Goal: Information Seeking & Learning: Learn about a topic

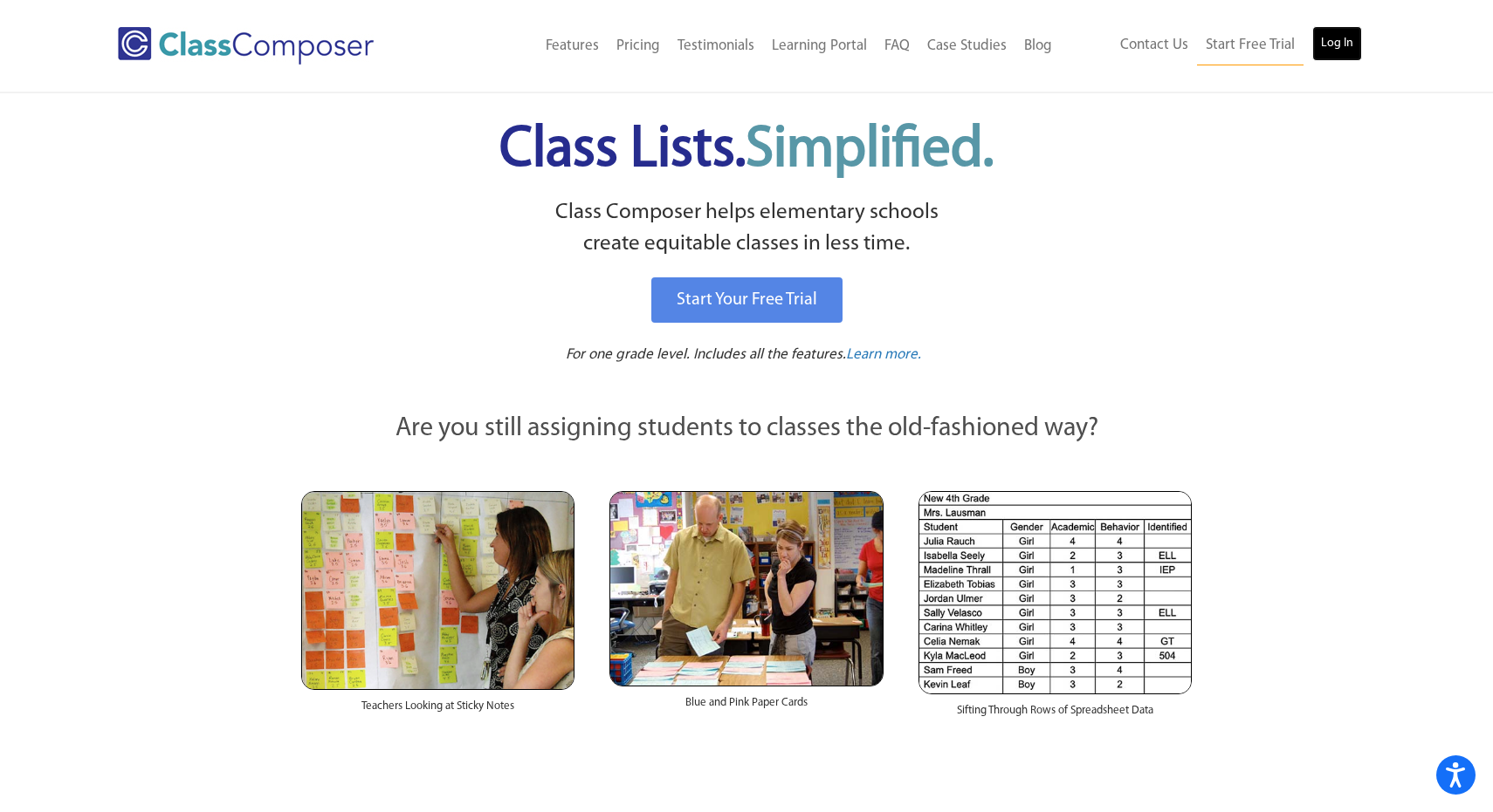
click at [1342, 46] on link "Log In" at bounding box center [1336, 43] width 50 height 35
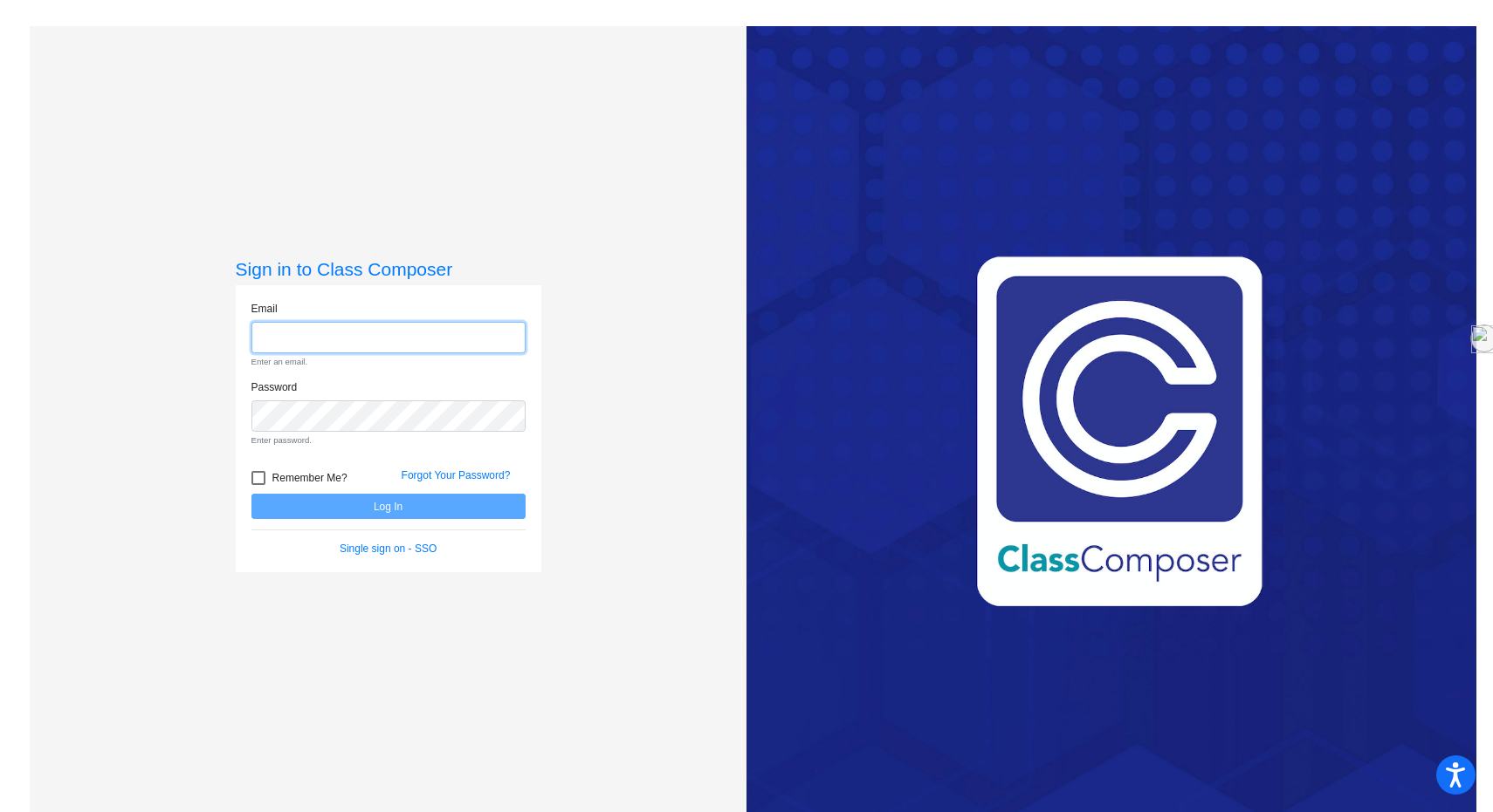
type input "[DOMAIN_NAME][EMAIL_ADDRESS][DOMAIN_NAME]"
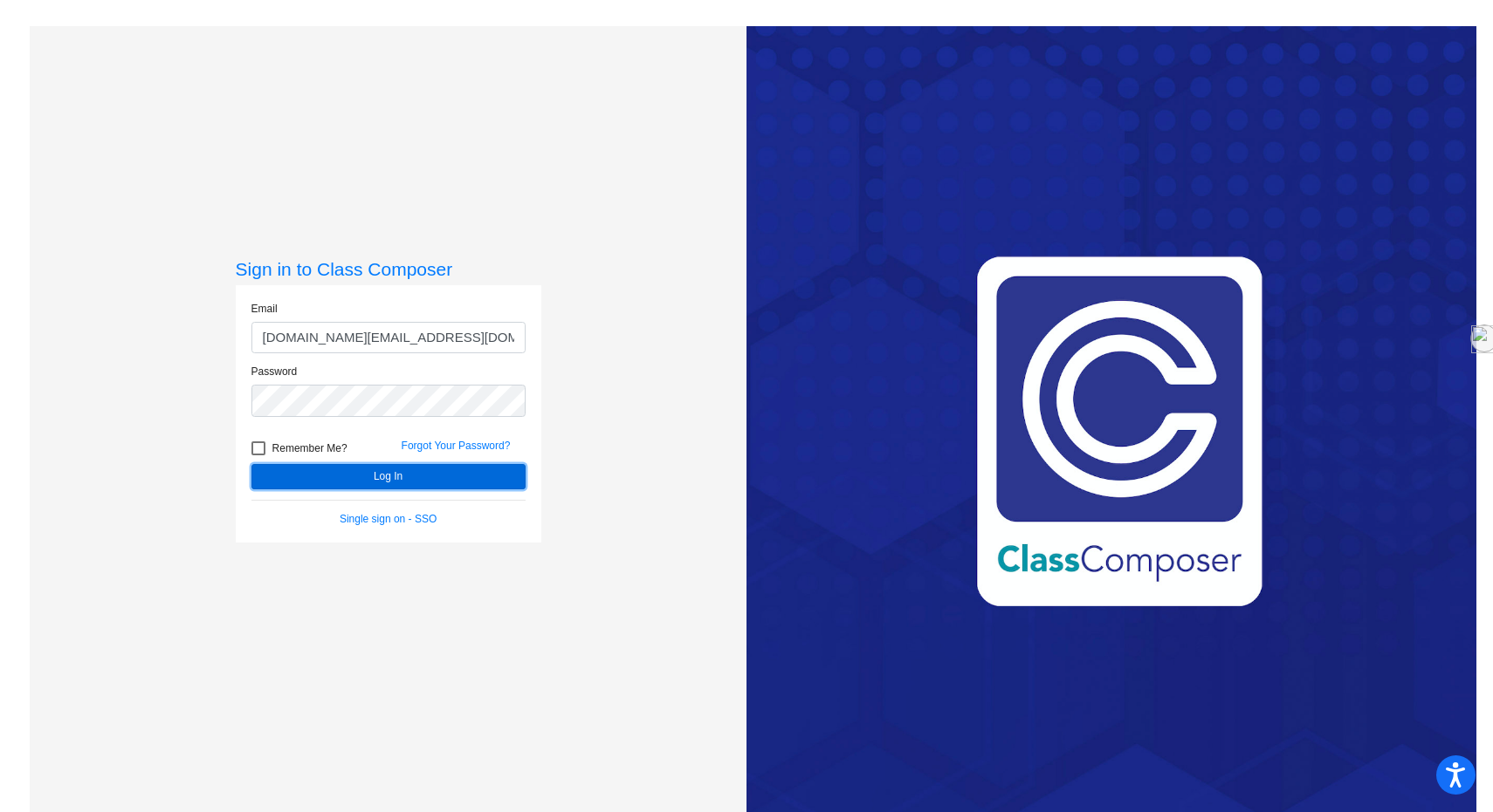
click at [388, 474] on button "Log In" at bounding box center [388, 476] width 274 height 26
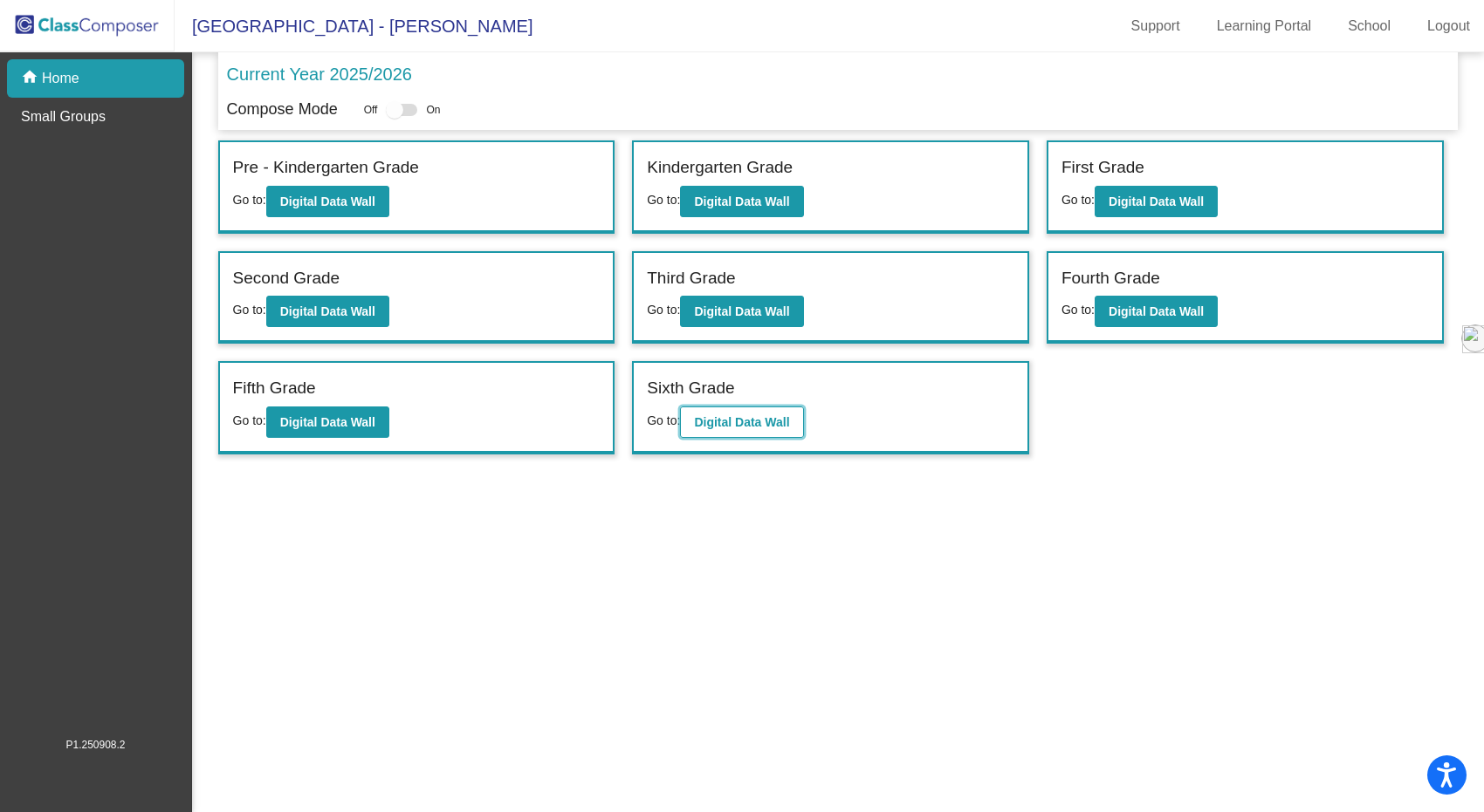
click at [739, 406] on button "Digital Data Wall" at bounding box center [741, 422] width 123 height 31
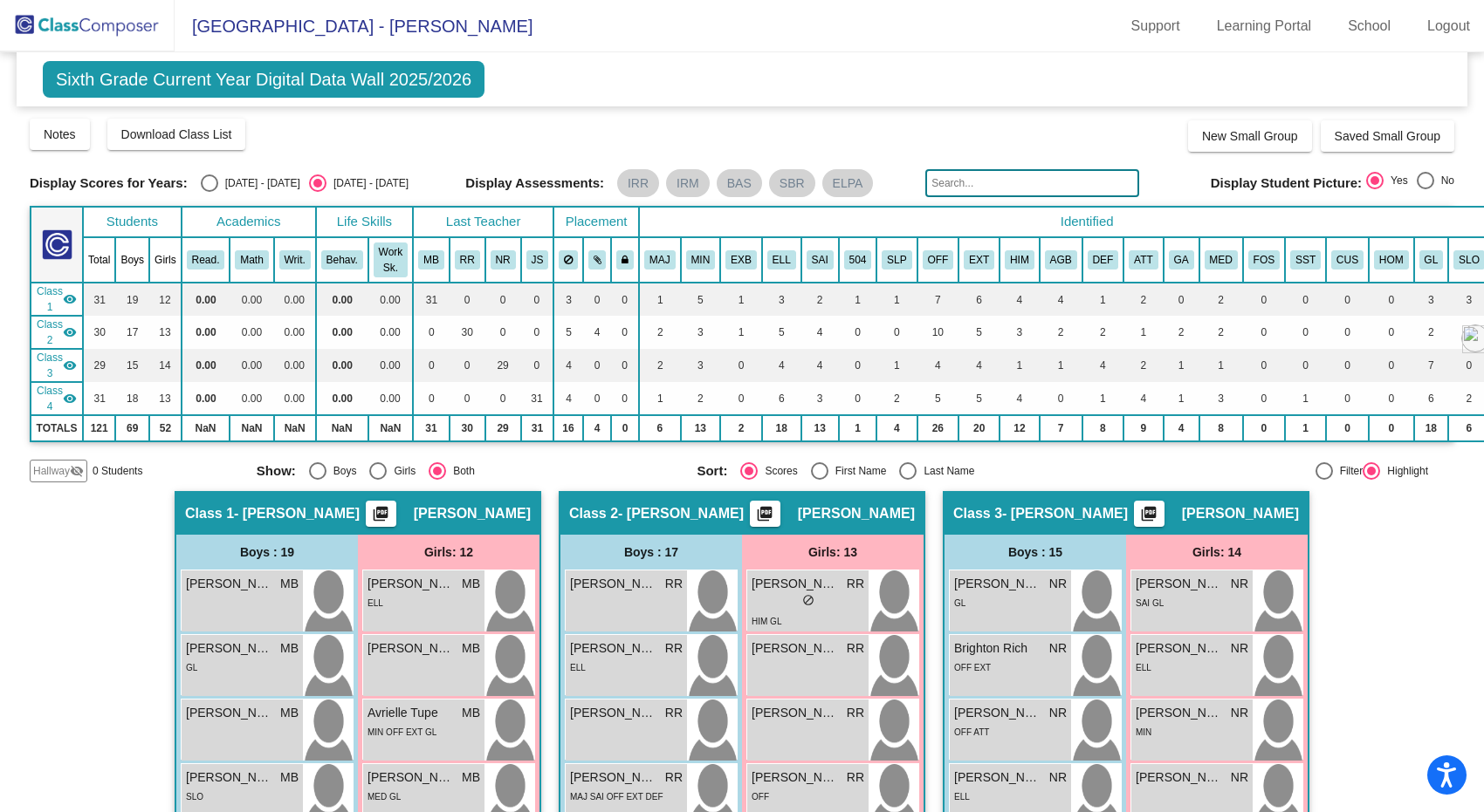
click at [97, 25] on img at bounding box center [87, 26] width 175 height 52
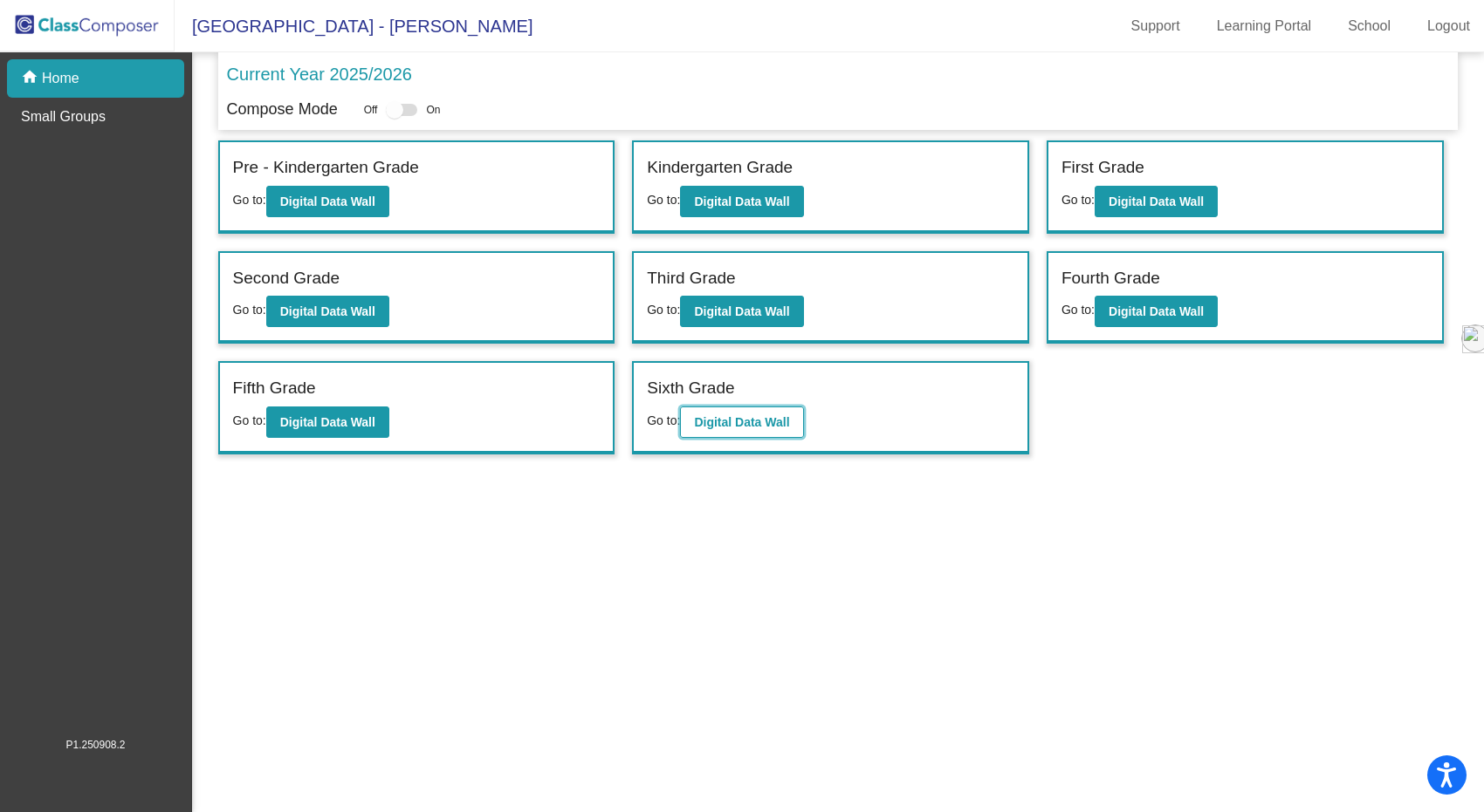
click at [746, 427] on b "Digital Data Wall" at bounding box center [742, 422] width 95 height 14
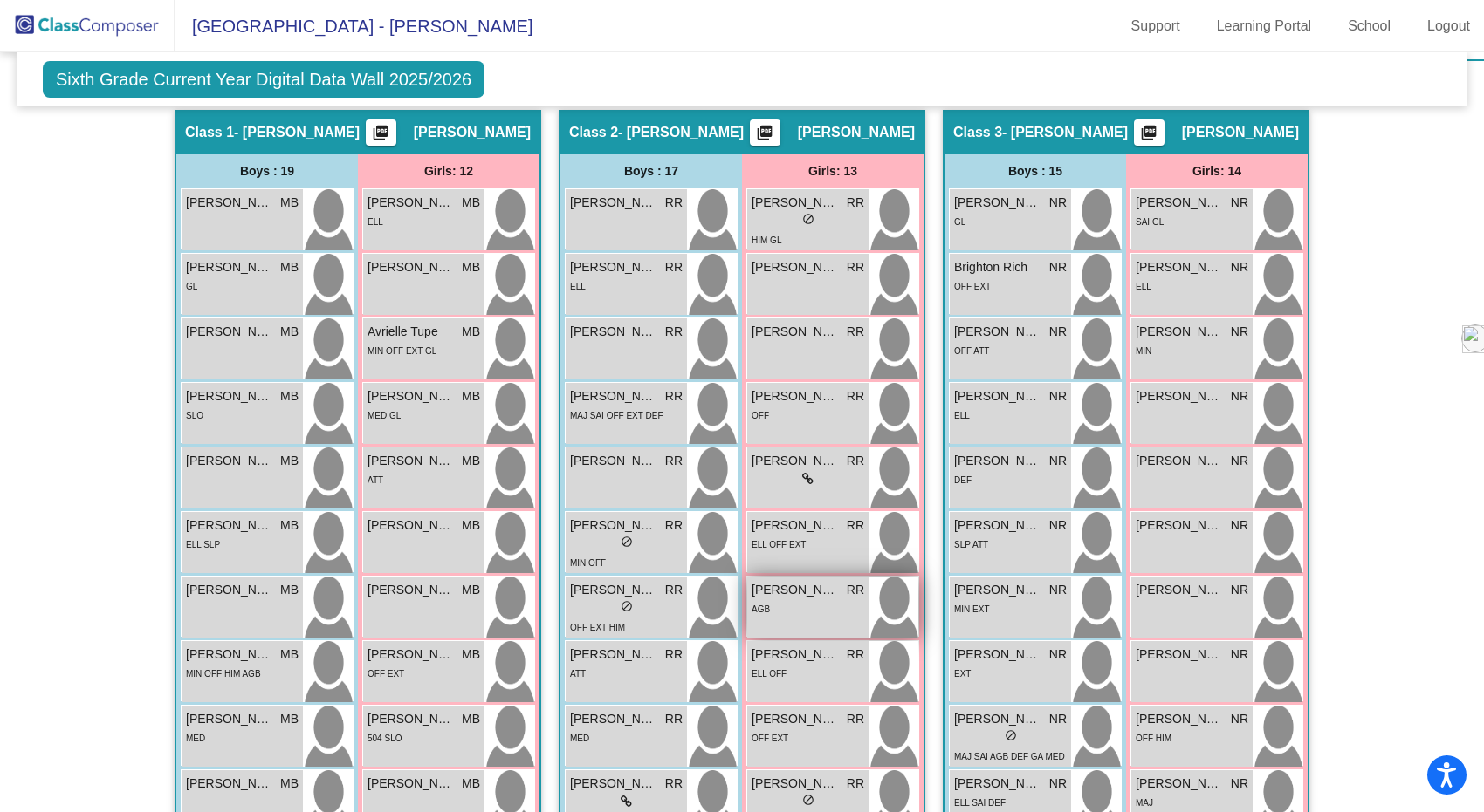
scroll to position [418, 0]
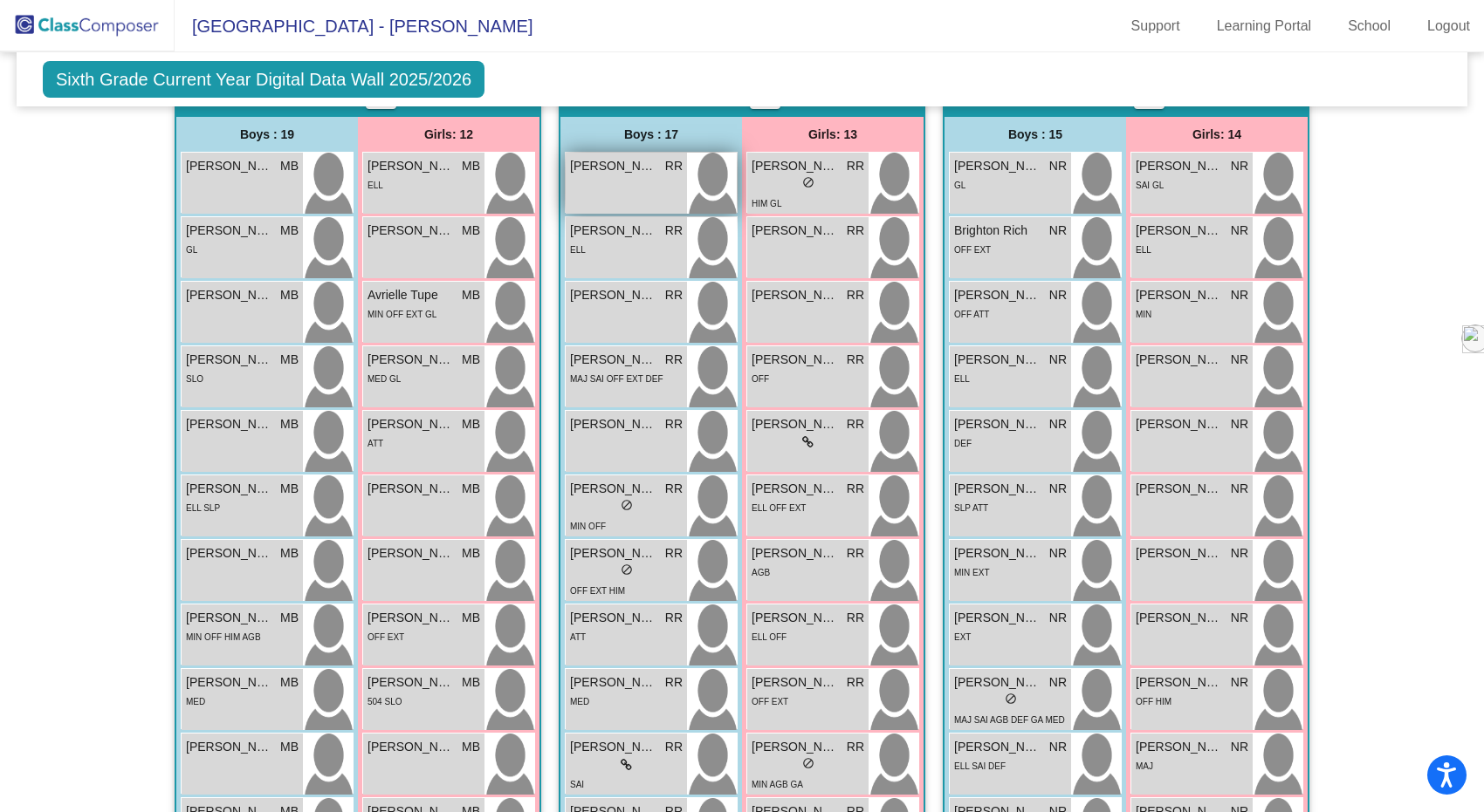
click at [652, 166] on span "[PERSON_NAME]" at bounding box center [613, 166] width 87 height 18
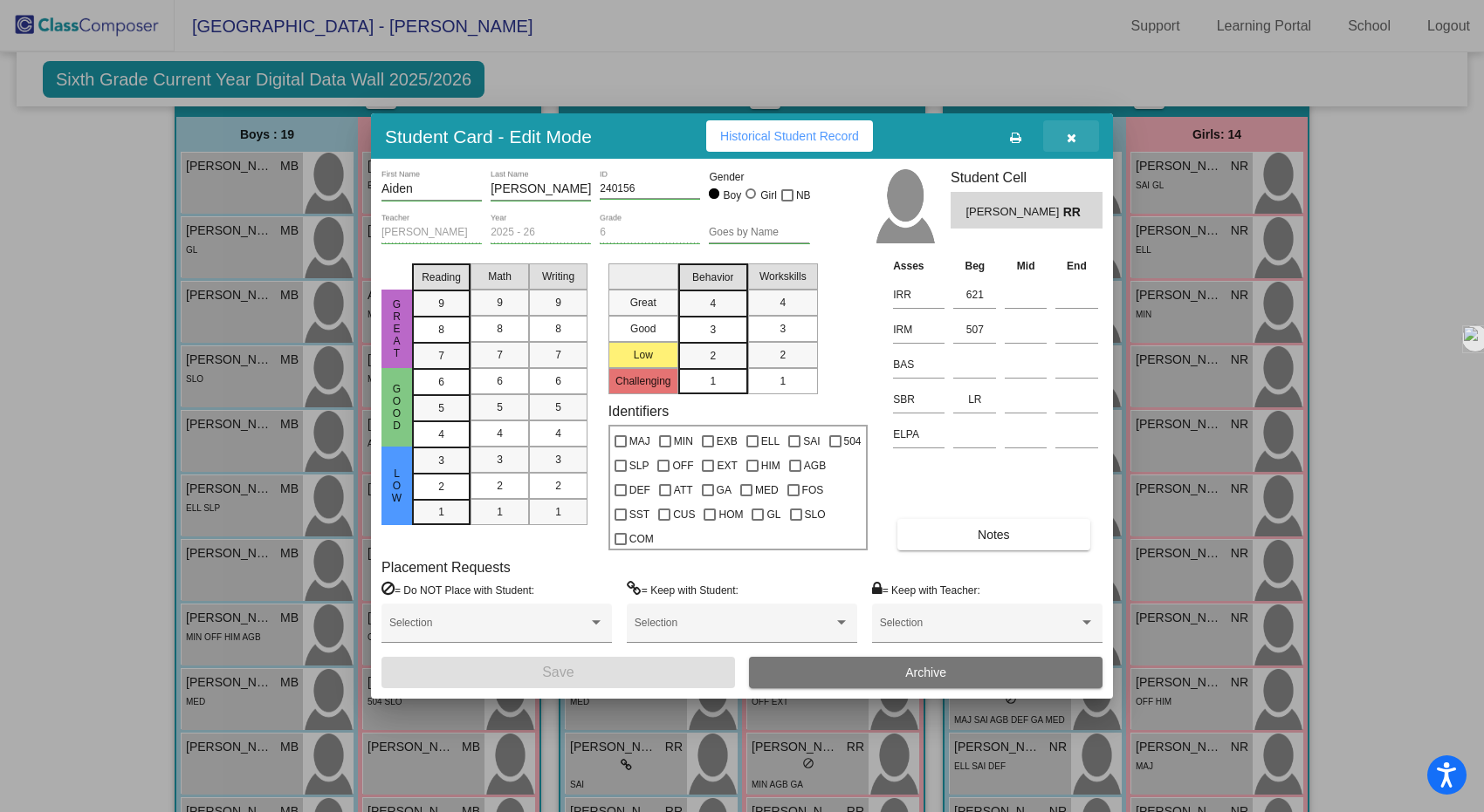
click at [1075, 142] on icon "button" at bounding box center [1071, 137] width 10 height 12
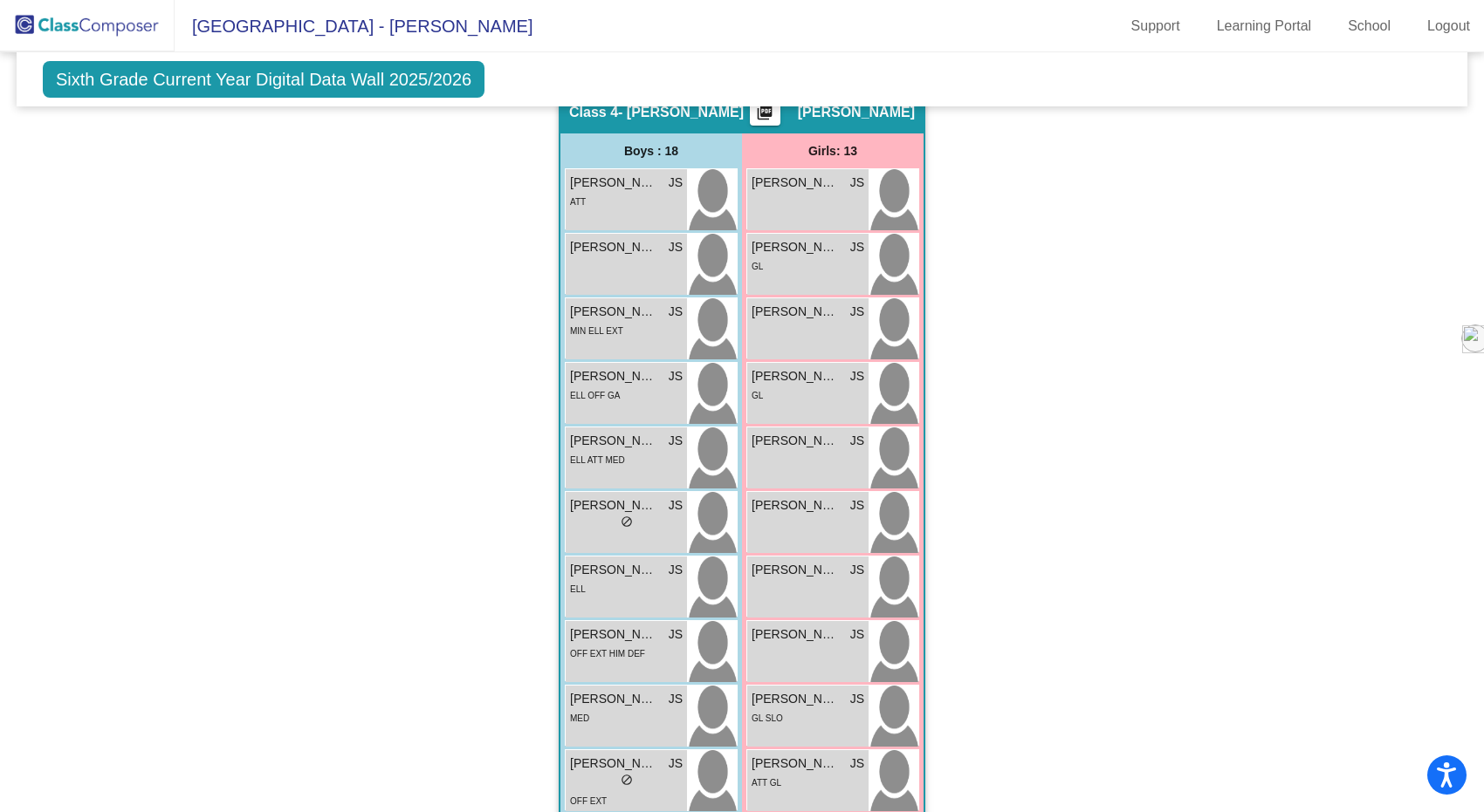
scroll to position [1718, 0]
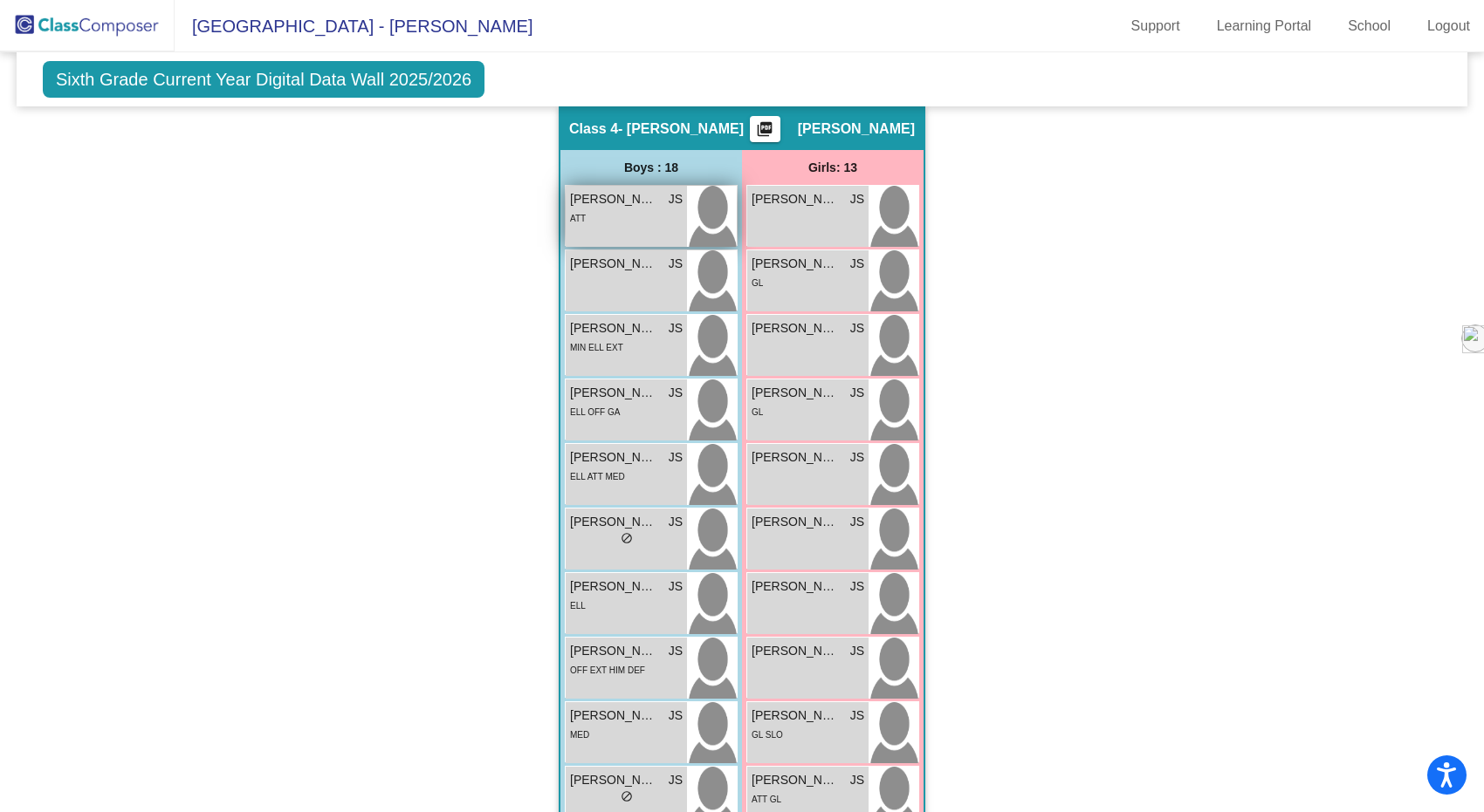
click at [643, 197] on span "[PERSON_NAME]" at bounding box center [613, 198] width 87 height 18
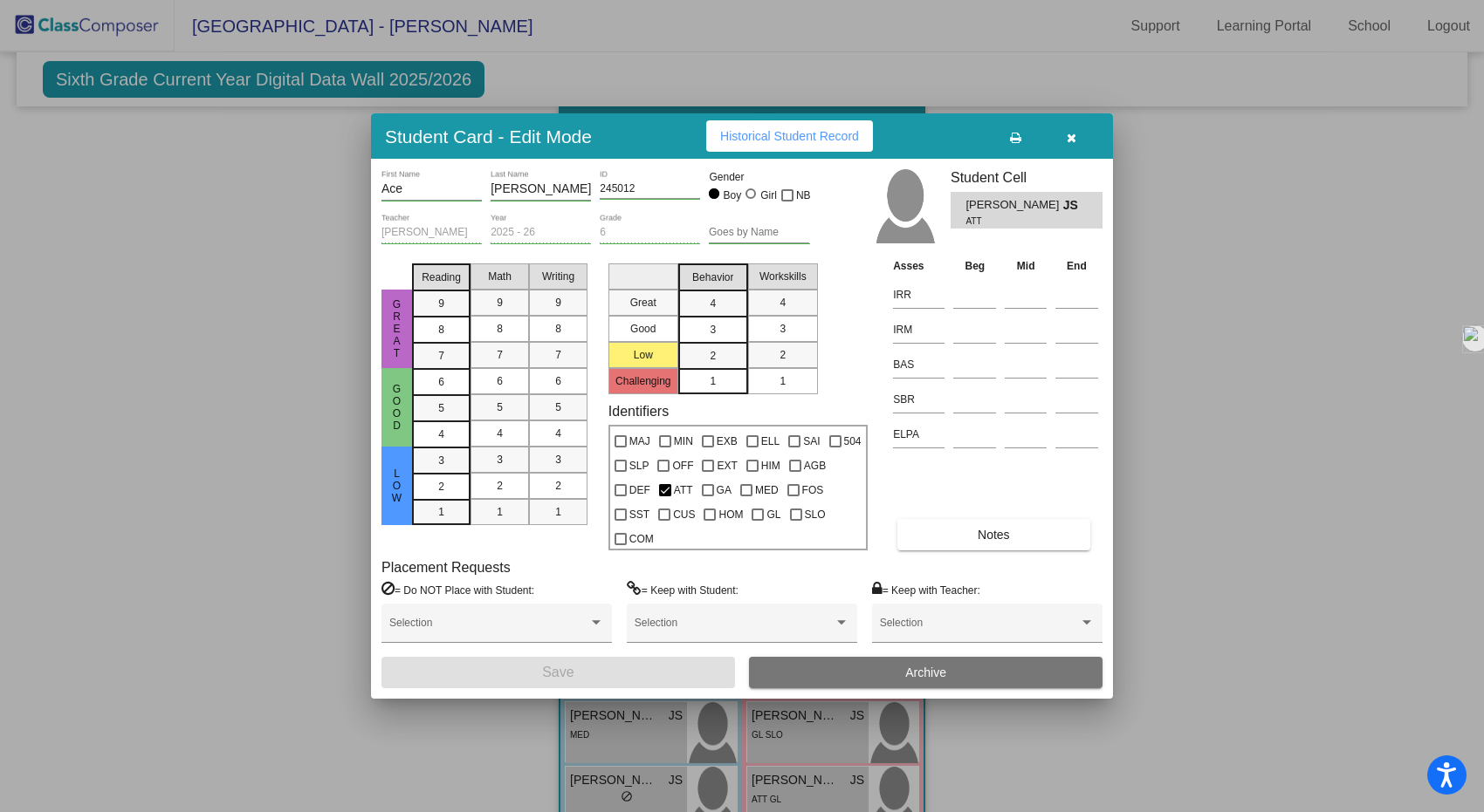
click at [1086, 141] on button "button" at bounding box center [1071, 135] width 56 height 31
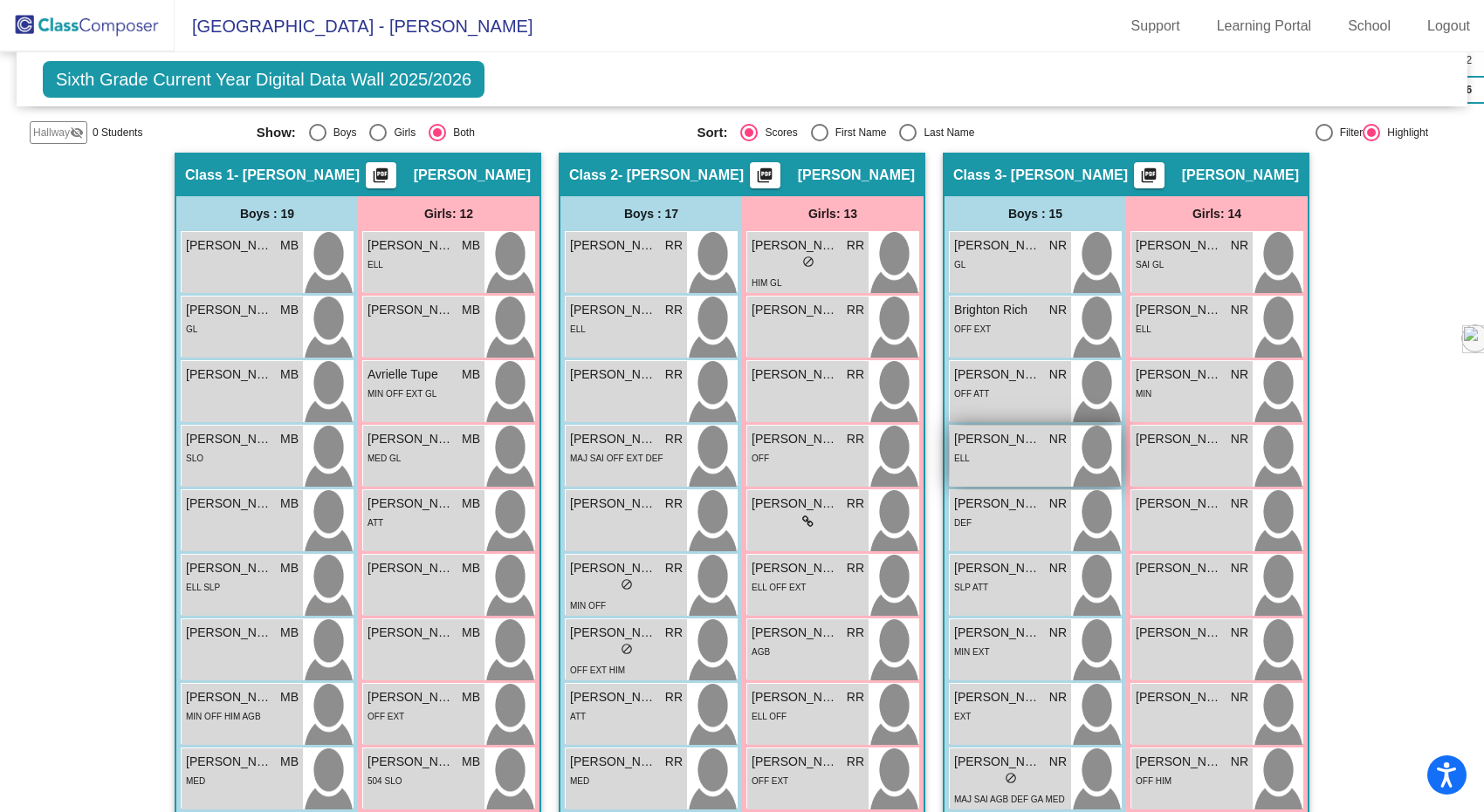
scroll to position [337, 0]
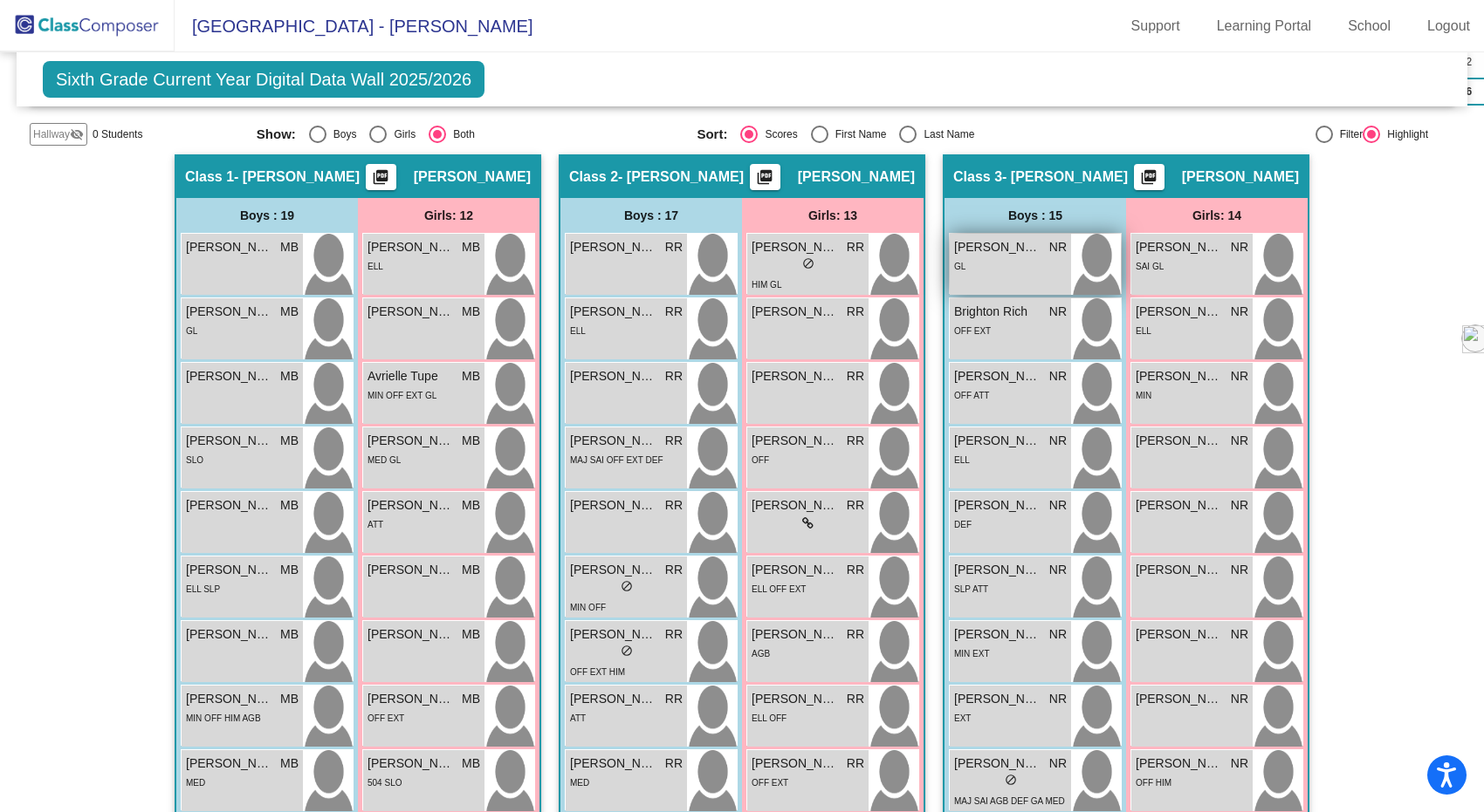
click at [1013, 266] on div "GL" at bounding box center [1010, 265] width 113 height 18
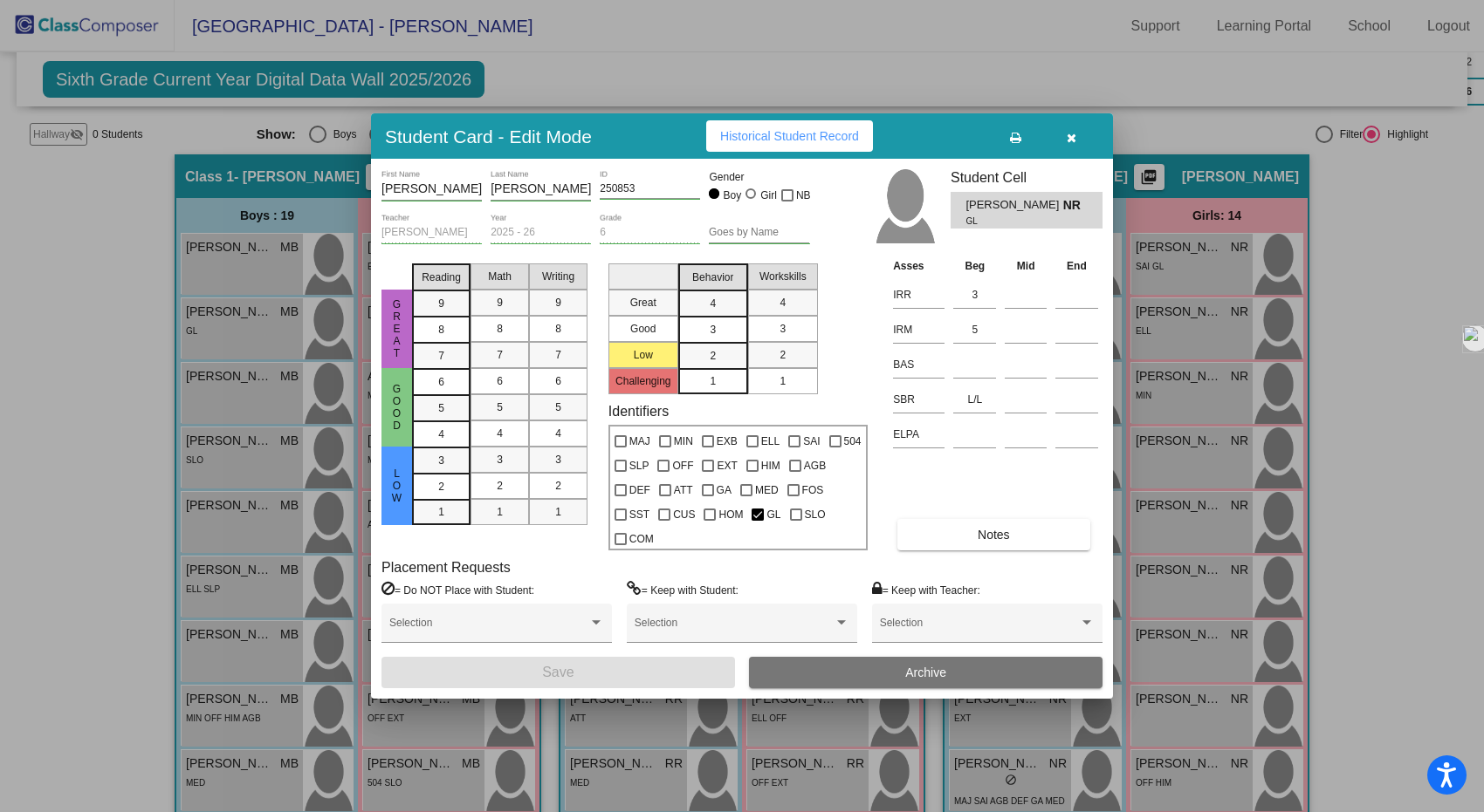
click at [1076, 141] on icon "button" at bounding box center [1071, 137] width 10 height 12
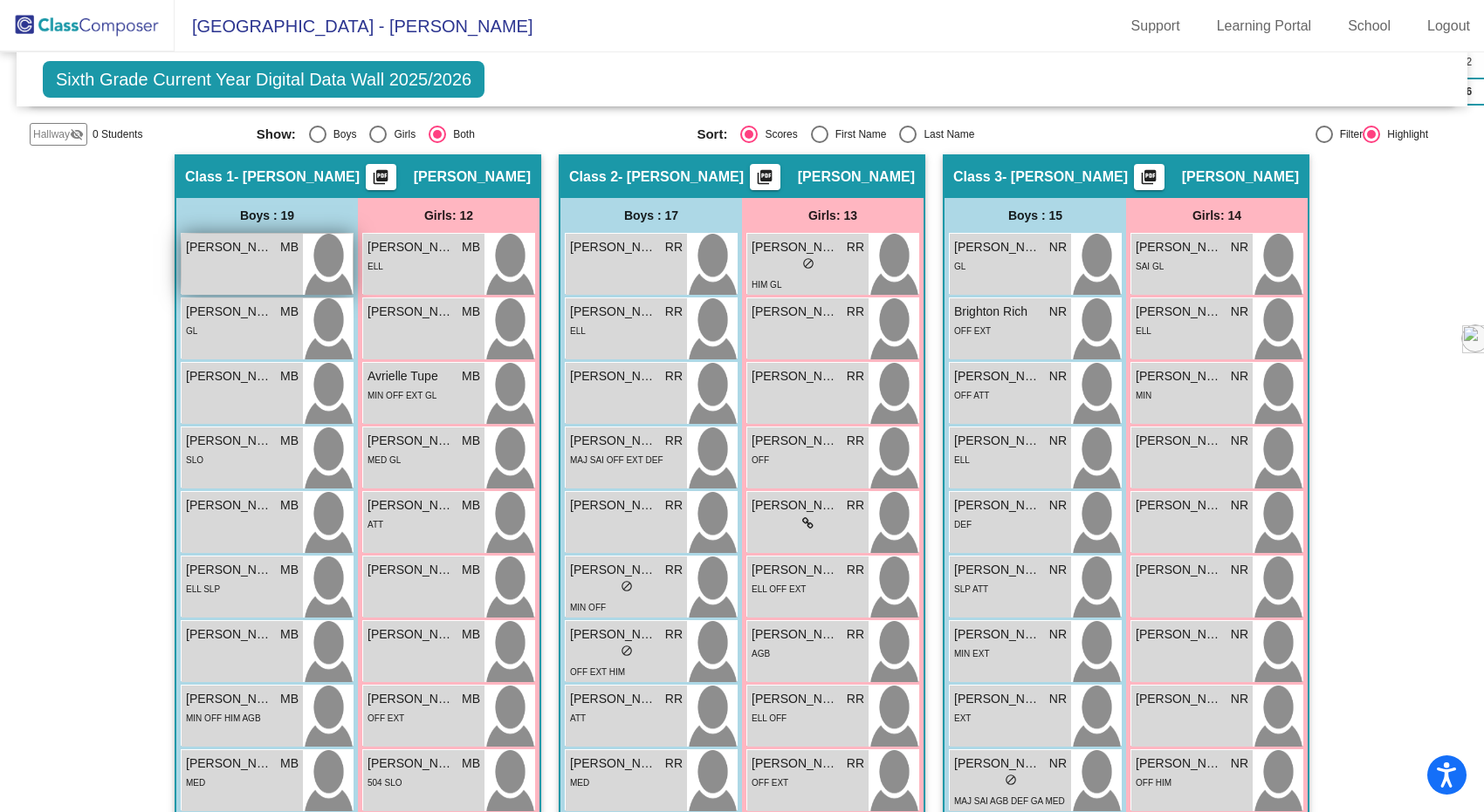
click at [261, 261] on div "[PERSON_NAME] MB lock do_not_disturb_alt" at bounding box center [241, 264] width 121 height 61
